Goal: Use online tool/utility: Utilize a website feature to perform a specific function

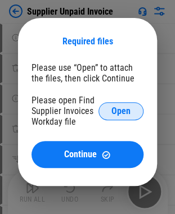
click at [121, 116] on span "Open" at bounding box center [120, 111] width 19 height 9
click at [116, 114] on span "Open" at bounding box center [120, 111] width 19 height 9
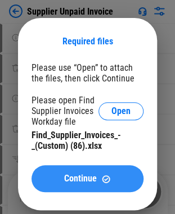
click at [80, 183] on span "Continue" at bounding box center [80, 178] width 33 height 9
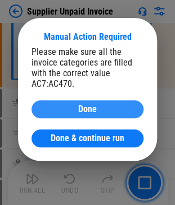
scroll to position [11244, 0]
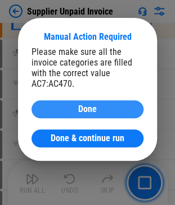
click at [78, 103] on button "Done" at bounding box center [87, 109] width 112 height 18
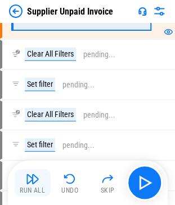
scroll to position [11245, 0]
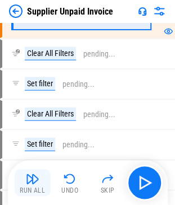
click at [31, 184] on img "button" at bounding box center [32, 178] width 13 height 13
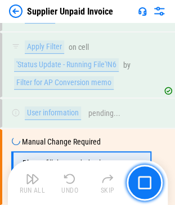
scroll to position [11520, 0]
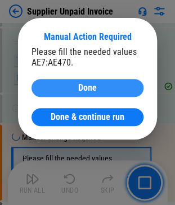
click at [79, 89] on span "Done" at bounding box center [87, 88] width 19 height 9
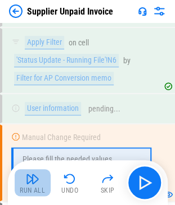
click at [36, 176] on img "button" at bounding box center [32, 178] width 13 height 13
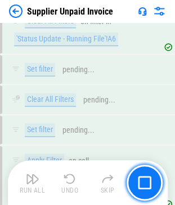
scroll to position [13808, 0]
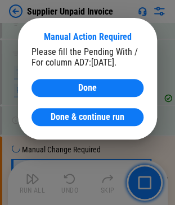
drag, startPoint x: 76, startPoint y: 82, endPoint x: 48, endPoint y: 91, distance: 28.9
click at [76, 82] on button "Done" at bounding box center [87, 88] width 112 height 18
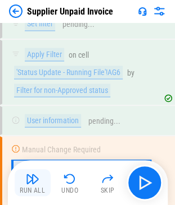
click at [31, 183] on img "button" at bounding box center [32, 178] width 13 height 13
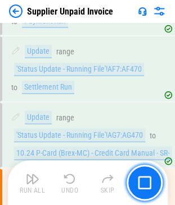
scroll to position [18035, 0]
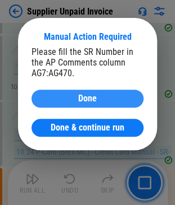
click at [58, 104] on button "Done" at bounding box center [87, 99] width 112 height 18
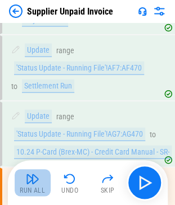
click at [38, 190] on div "Run All" at bounding box center [32, 190] width 25 height 7
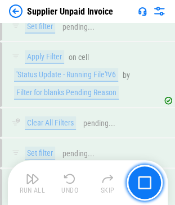
scroll to position [24864, 0]
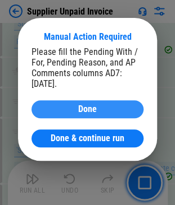
click at [99, 111] on div "Done" at bounding box center [87, 109] width 85 height 9
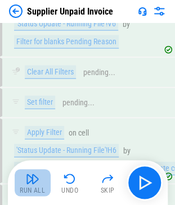
click at [36, 184] on img "button" at bounding box center [32, 178] width 13 height 13
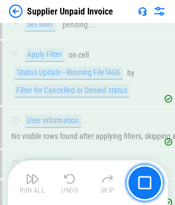
scroll to position [26174, 0]
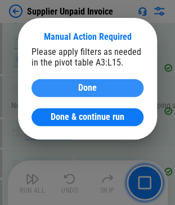
click at [71, 89] on div "Done" at bounding box center [87, 88] width 85 height 9
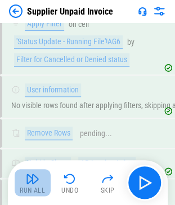
click at [31, 183] on img "button" at bounding box center [32, 178] width 13 height 13
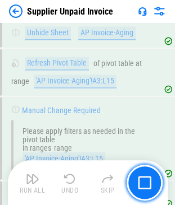
scroll to position [26332, 0]
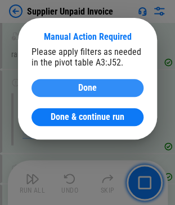
click at [83, 85] on span "Done" at bounding box center [87, 88] width 19 height 9
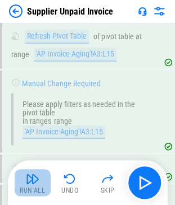
click at [38, 182] on img "button" at bounding box center [32, 178] width 13 height 13
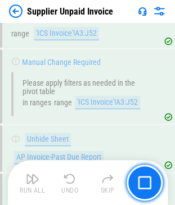
scroll to position [26521, 0]
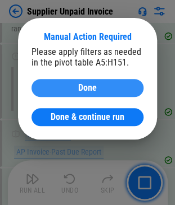
click at [67, 84] on div "Done" at bounding box center [87, 88] width 85 height 9
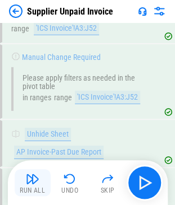
click at [35, 190] on div "Run All" at bounding box center [32, 190] width 25 height 7
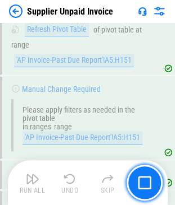
scroll to position [26683, 0]
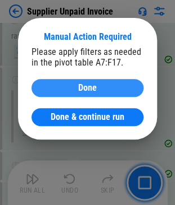
click at [95, 89] on span "Done" at bounding box center [87, 88] width 19 height 9
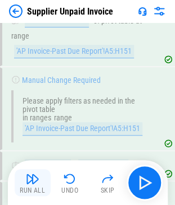
click at [32, 182] on img "button" at bounding box center [32, 178] width 13 height 13
click at [34, 184] on img "button" at bounding box center [32, 178] width 13 height 13
click at [34, 183] on img "button" at bounding box center [32, 178] width 13 height 13
click at [31, 185] on img "button" at bounding box center [32, 178] width 13 height 13
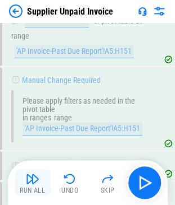
click at [31, 185] on img "button" at bounding box center [32, 178] width 13 height 13
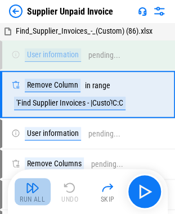
click at [33, 186] on img "button" at bounding box center [32, 187] width 13 height 13
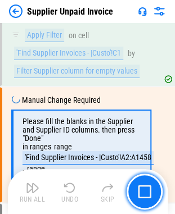
scroll to position [481, 0]
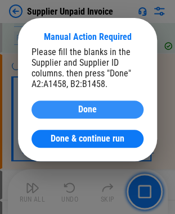
click at [95, 118] on button "Done" at bounding box center [87, 109] width 112 height 18
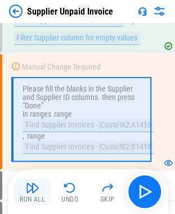
click at [36, 190] on img "button" at bounding box center [32, 187] width 13 height 13
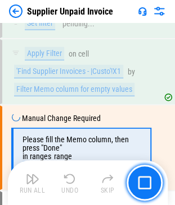
scroll to position [855, 0]
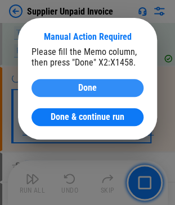
click at [98, 97] on button "Done" at bounding box center [87, 88] width 112 height 18
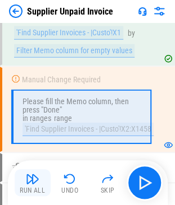
click at [30, 189] on div "Run All" at bounding box center [32, 190] width 25 height 7
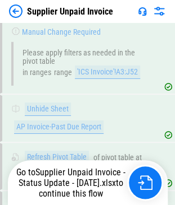
scroll to position [26670, 0]
